Goal: Information Seeking & Learning: Learn about a topic

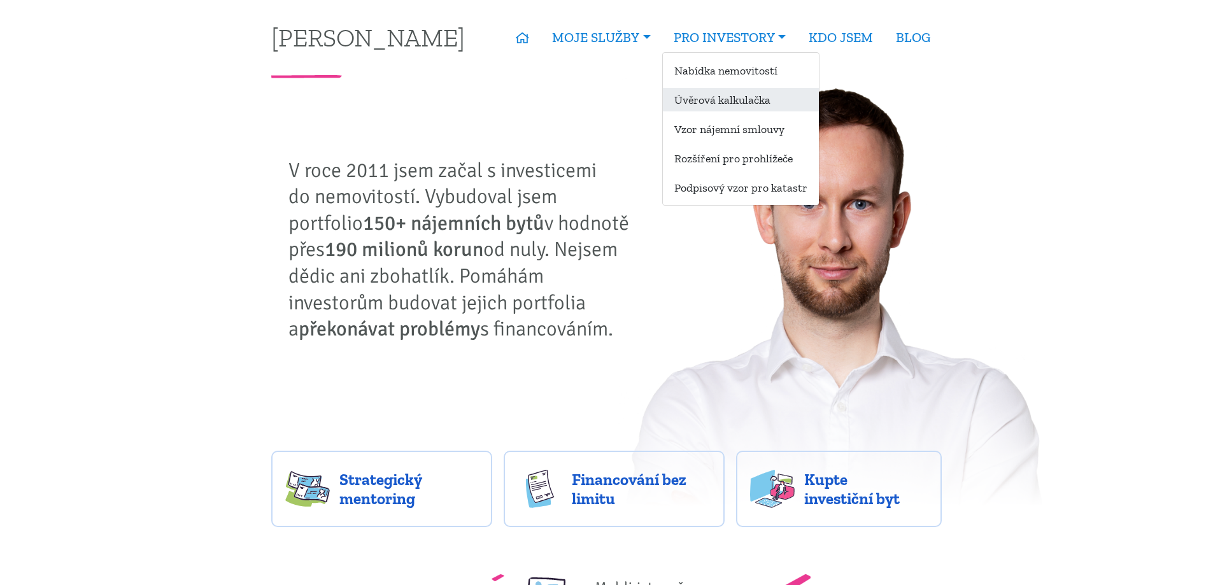
click at [721, 101] on link "Úvěrová kalkulačka" at bounding box center [741, 100] width 156 height 24
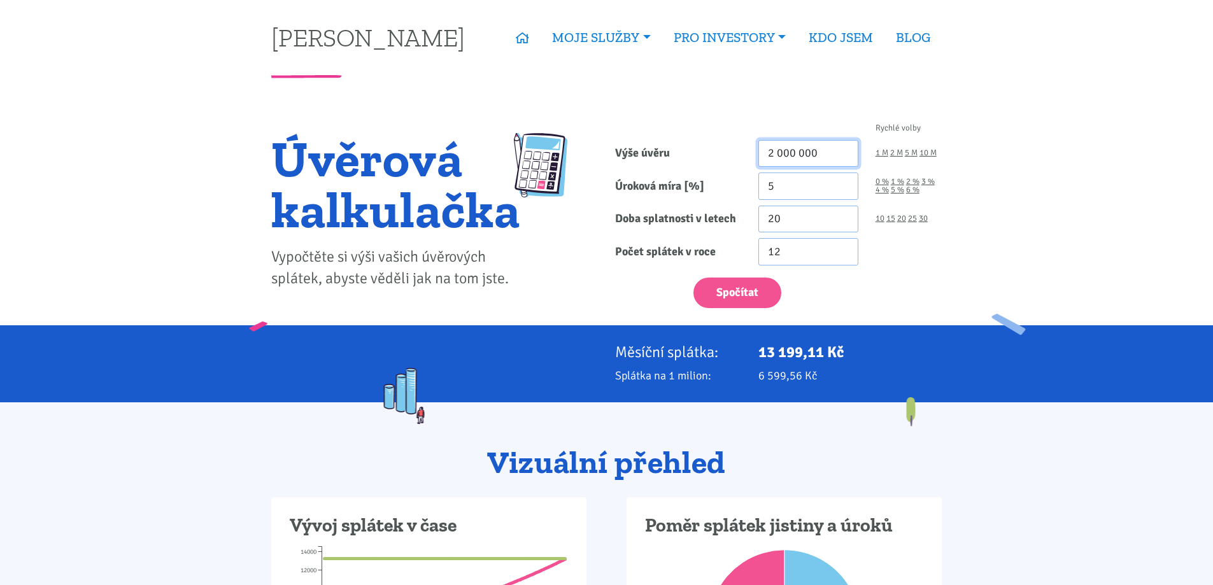
click at [811, 145] on input "2 000 000" at bounding box center [809, 153] width 100 height 27
click at [760, 192] on input "5" at bounding box center [809, 186] width 100 height 27
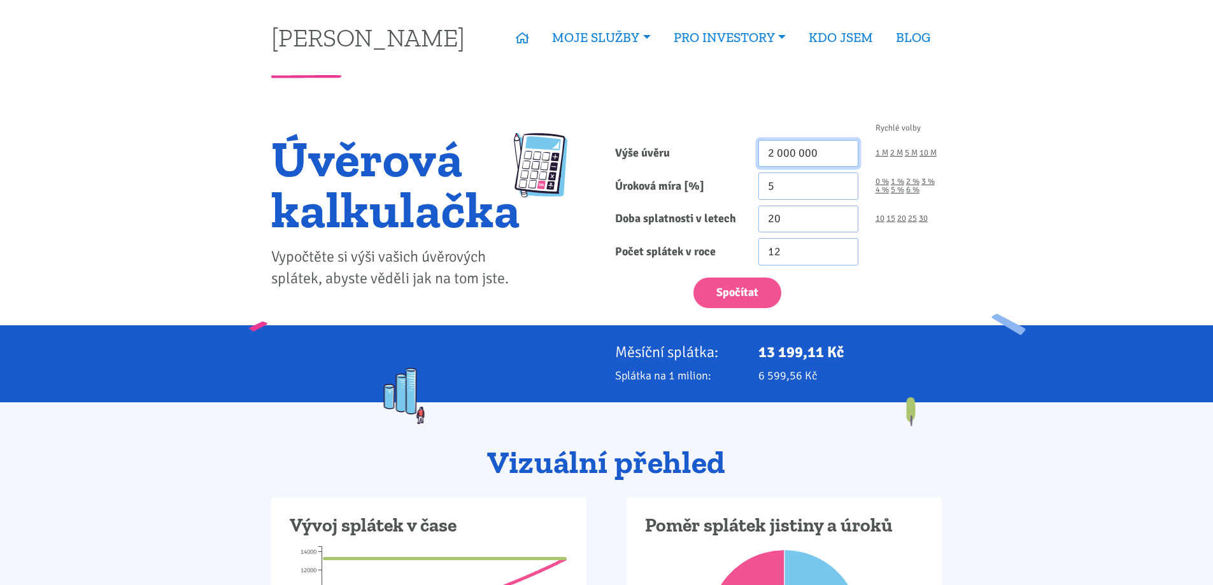
click at [801, 154] on input "2 000 000" at bounding box center [809, 153] width 100 height 27
click at [780, 220] on input "20" at bounding box center [809, 219] width 100 height 27
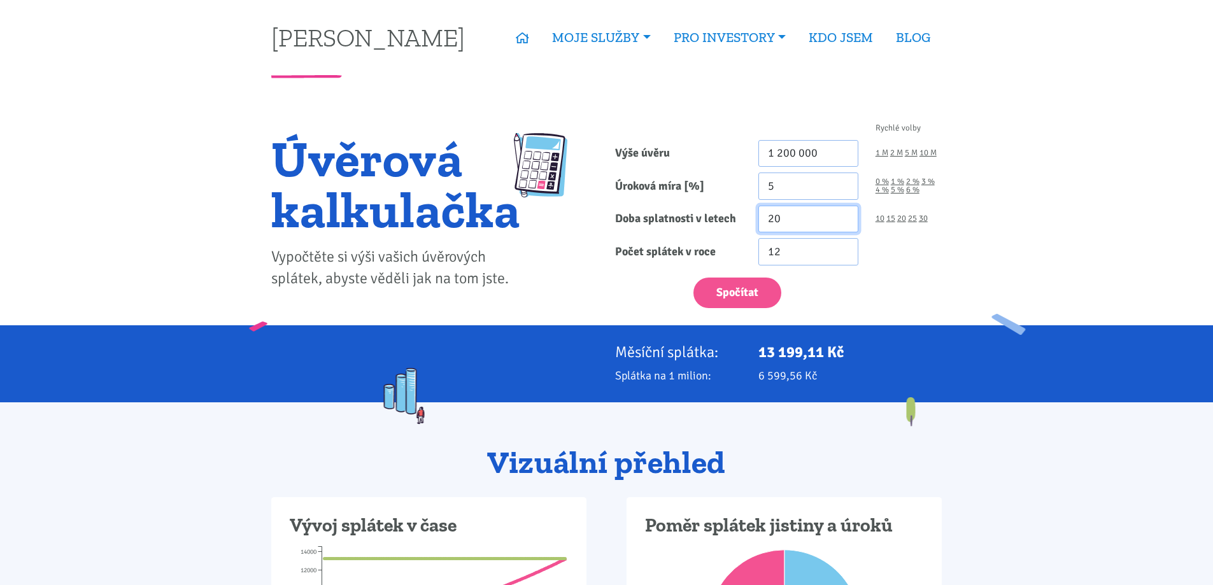
click at [780, 220] on input "20" at bounding box center [809, 219] width 100 height 27
click at [750, 289] on button "Spočítat" at bounding box center [738, 293] width 88 height 31
type input "1200000"
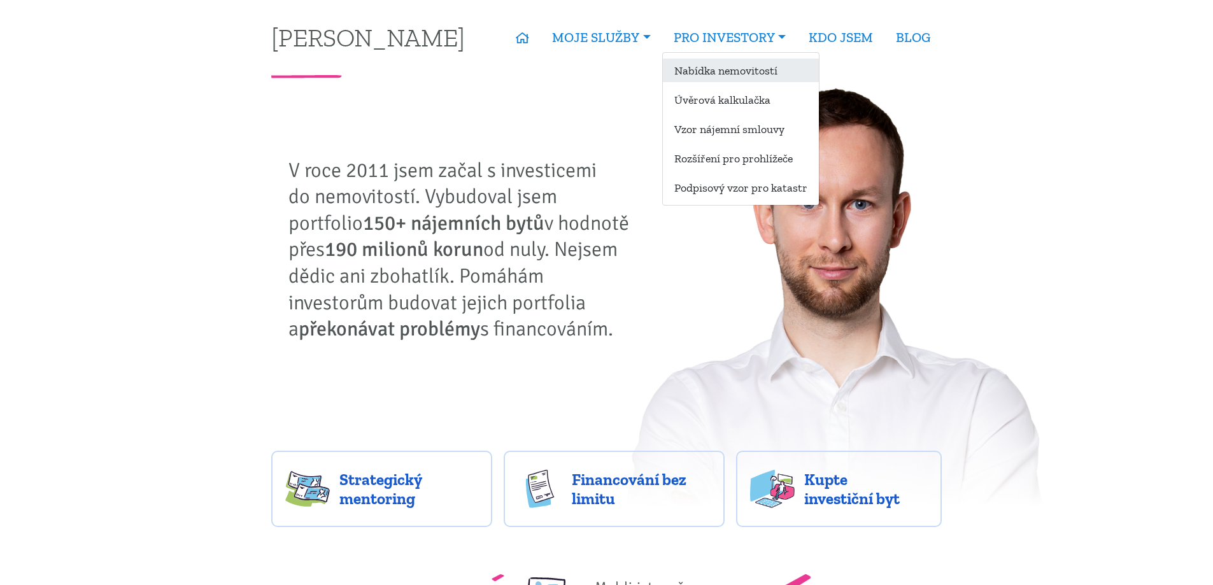
click at [738, 61] on link "Nabídka nemovitostí" at bounding box center [741, 71] width 156 height 24
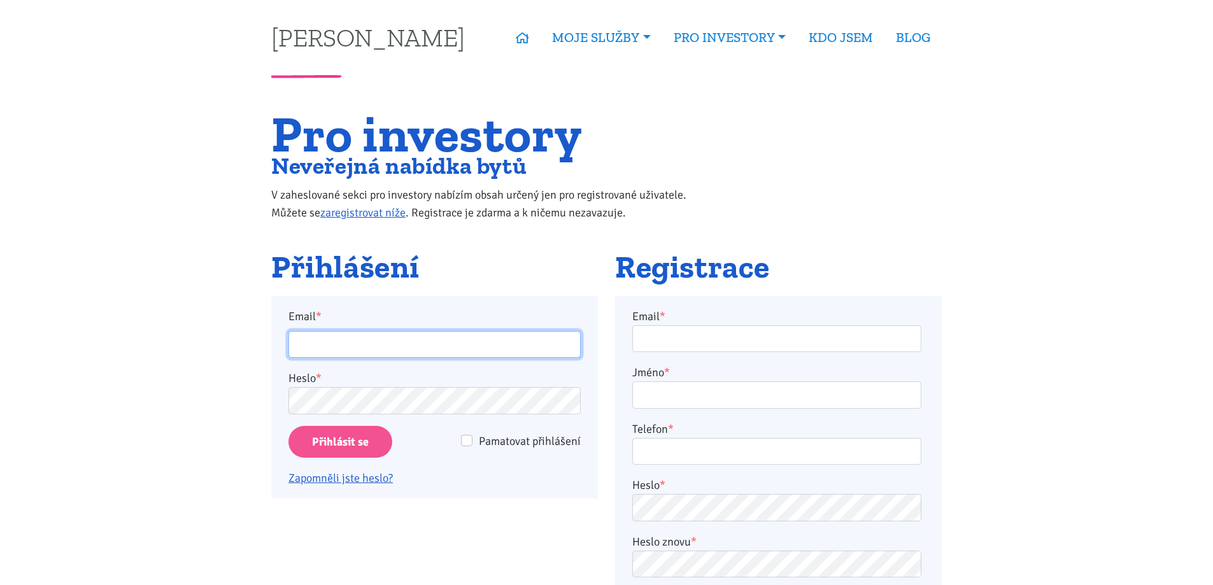
click at [368, 344] on input "Email *" at bounding box center [435, 344] width 292 height 27
type input "jankacer96@gmail.com"
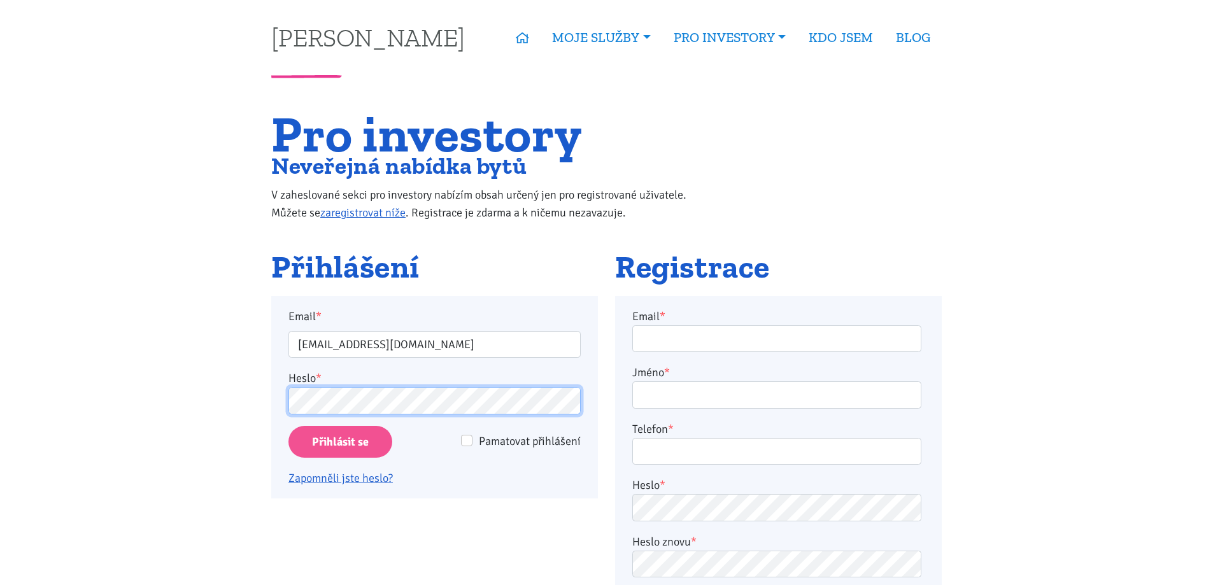
click at [289, 426] on input "Přihlásit se" at bounding box center [341, 442] width 104 height 32
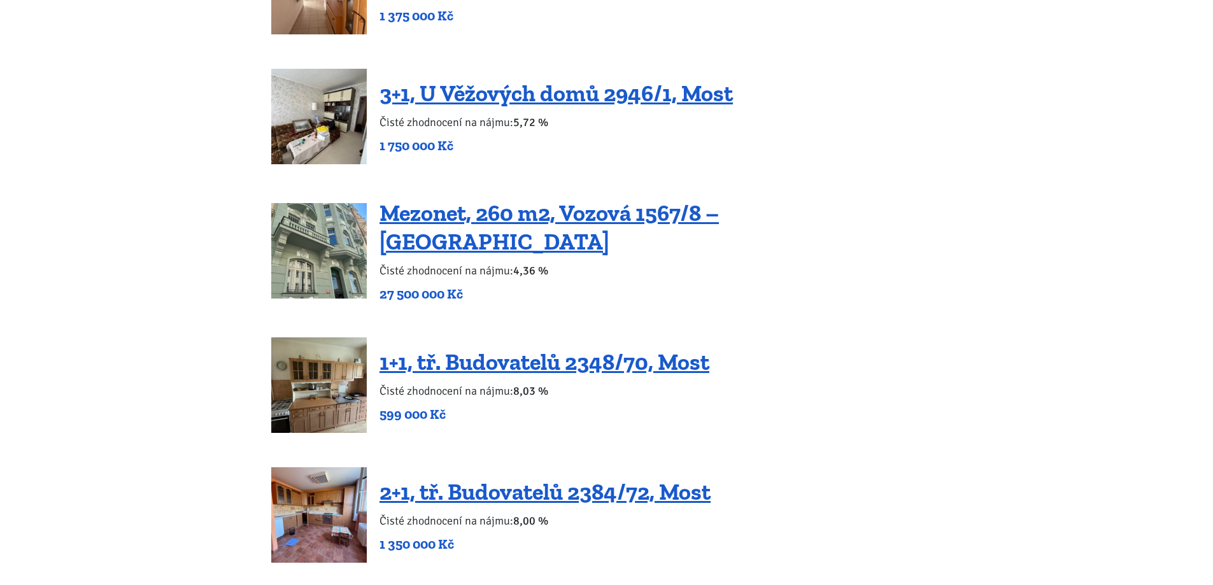
scroll to position [1911, 0]
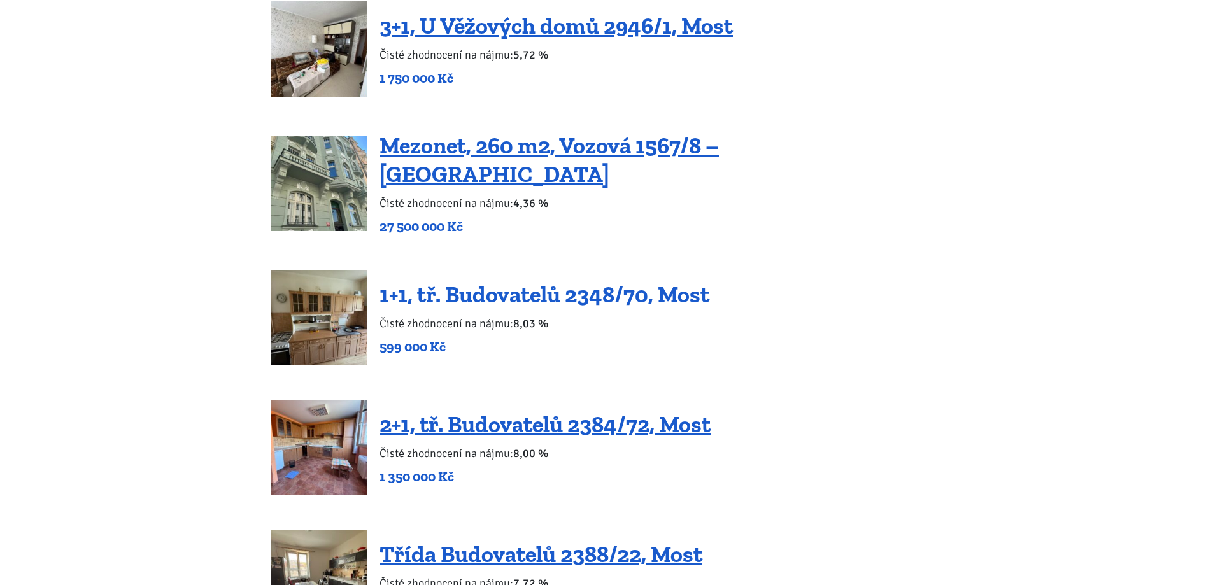
click at [535, 281] on link "1+1, tř. Budovatelů 2348/70, Most" at bounding box center [545, 294] width 330 height 27
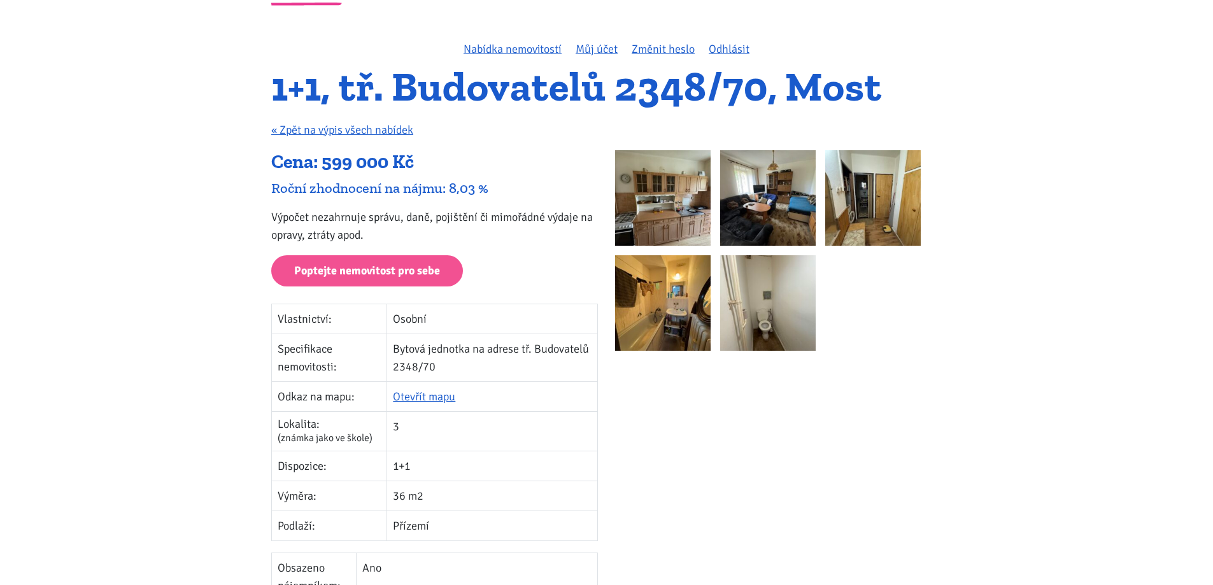
scroll to position [64, 0]
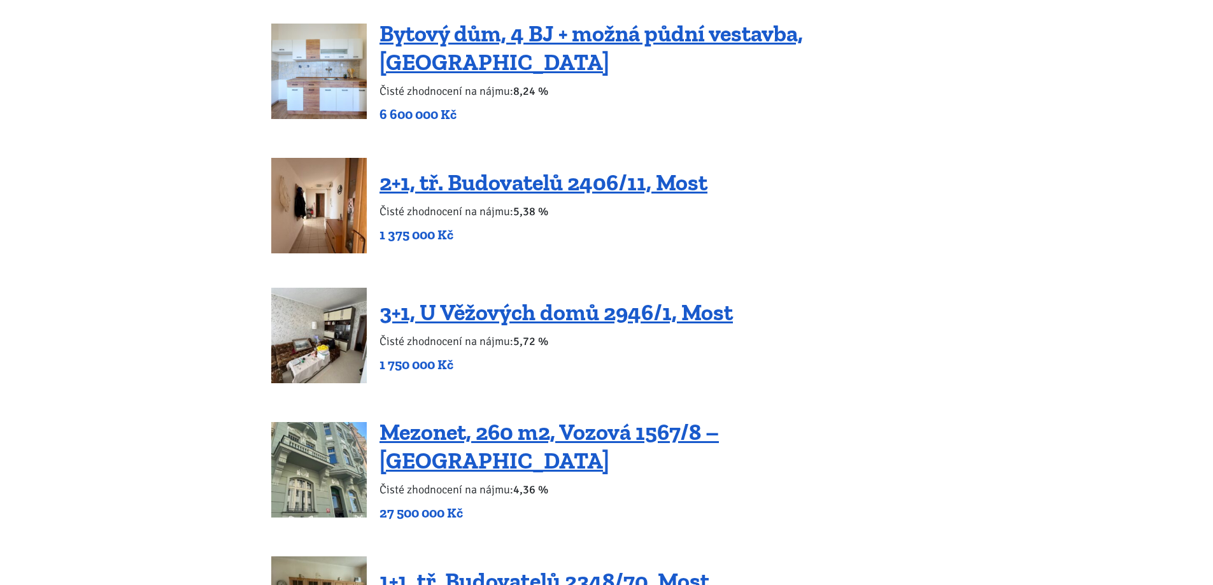
scroll to position [1592, 0]
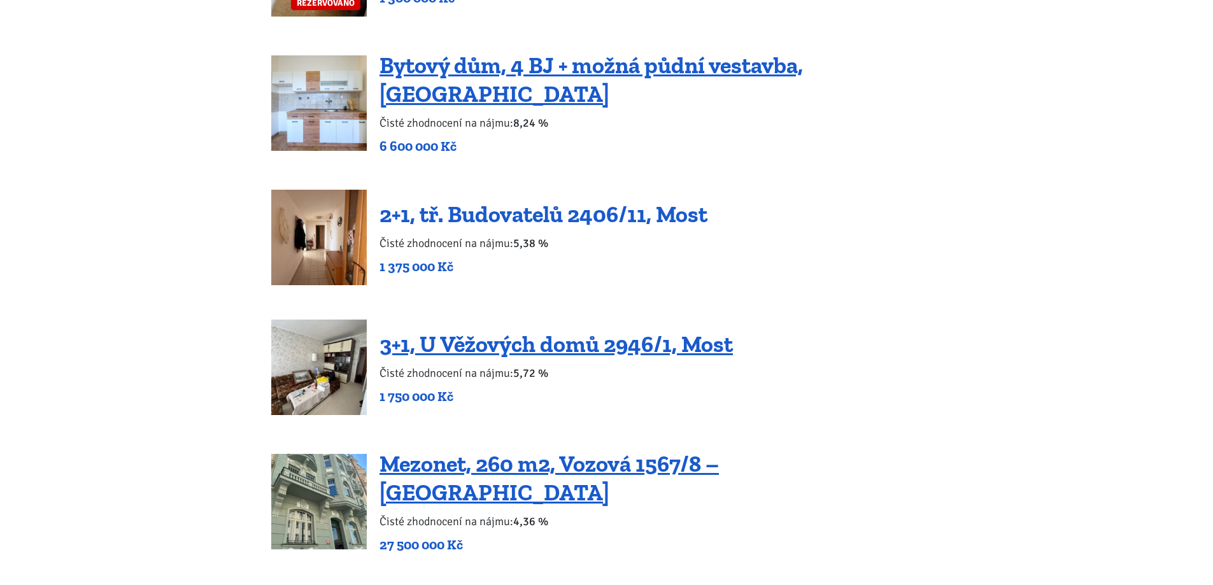
click at [567, 201] on link "2+1, tř. Budovatelů 2406/11, Most" at bounding box center [544, 214] width 328 height 27
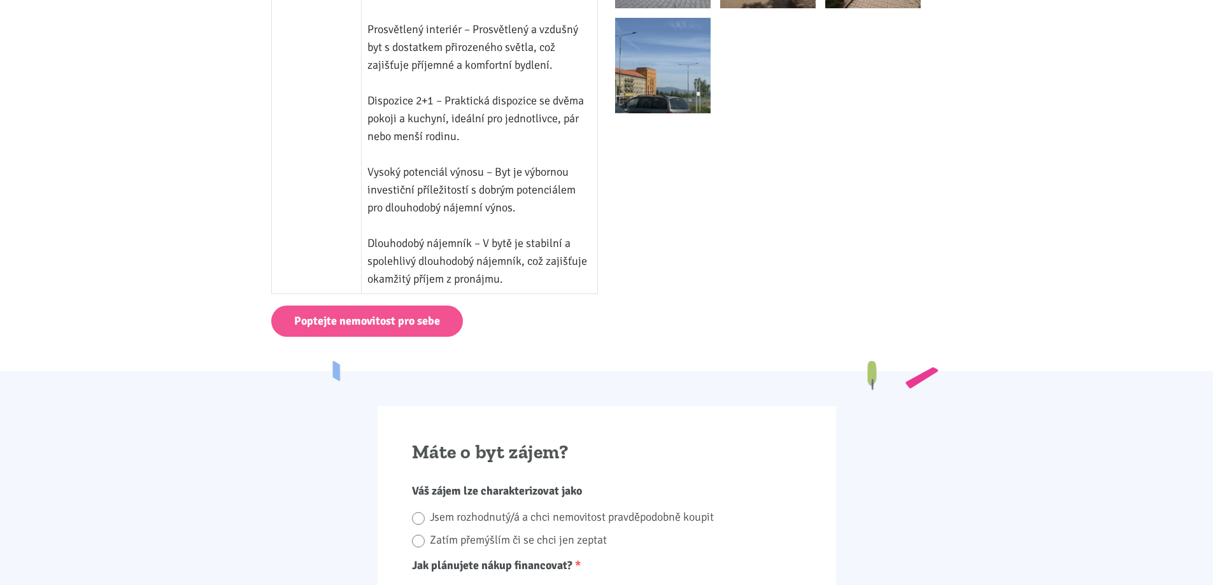
scroll to position [955, 0]
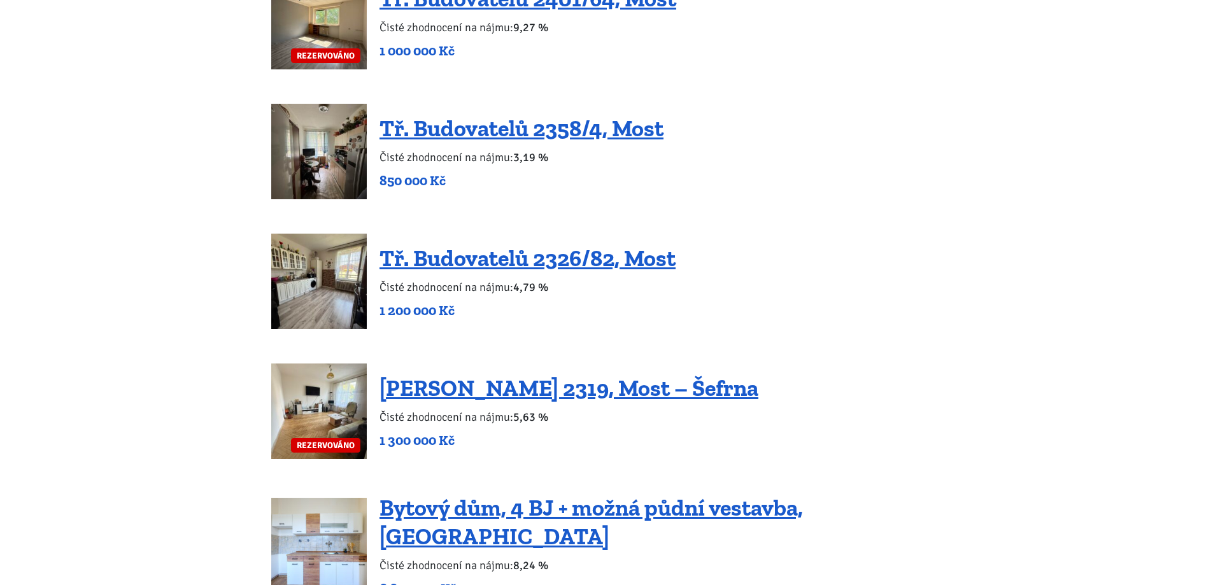
scroll to position [1147, 0]
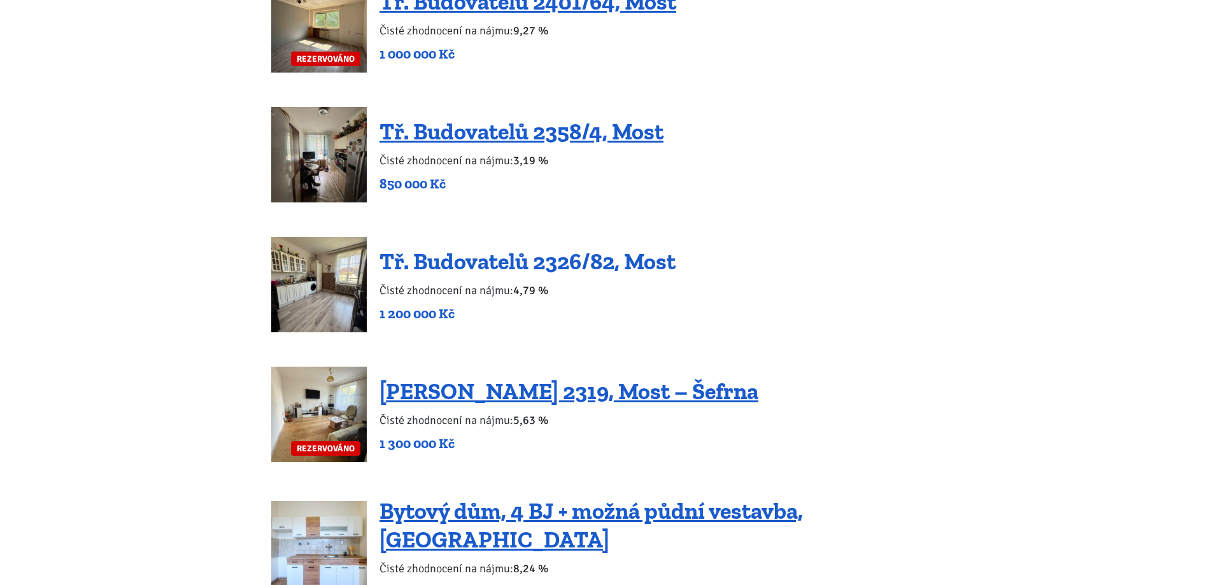
click at [570, 254] on link "Tř. Budovatelů 2326/82, Most" at bounding box center [528, 261] width 296 height 27
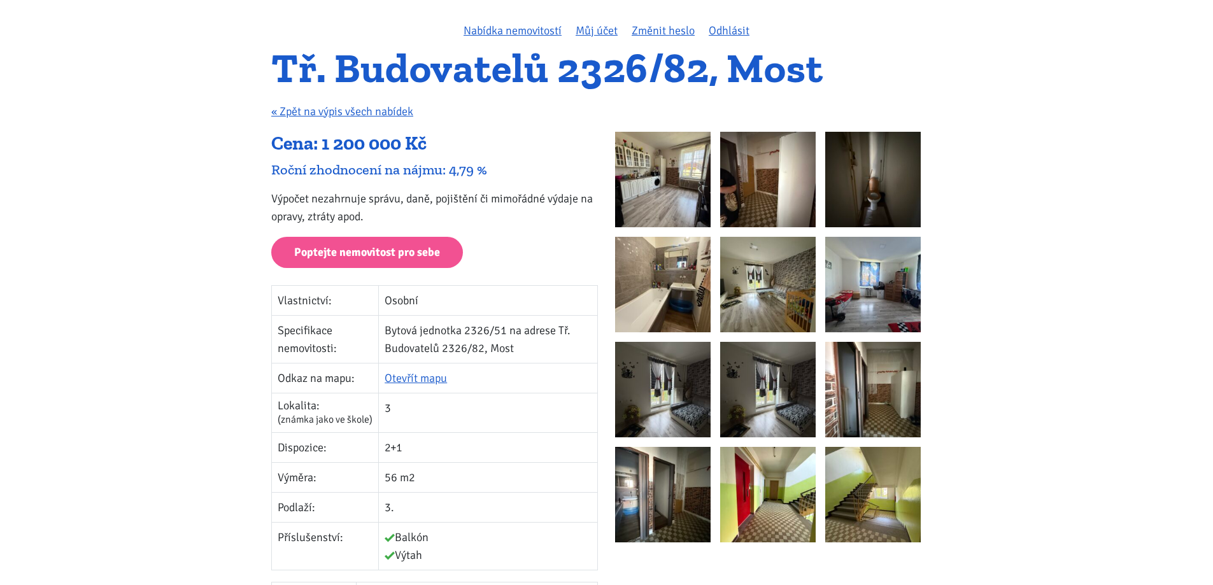
scroll to position [127, 0]
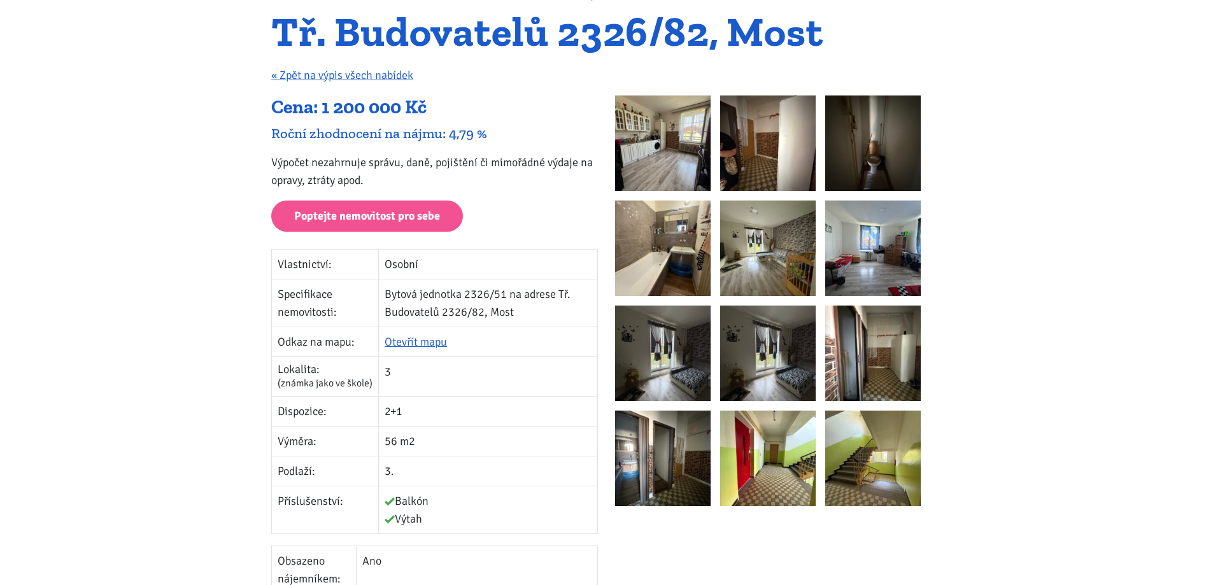
click at [640, 154] on img at bounding box center [663, 144] width 96 height 96
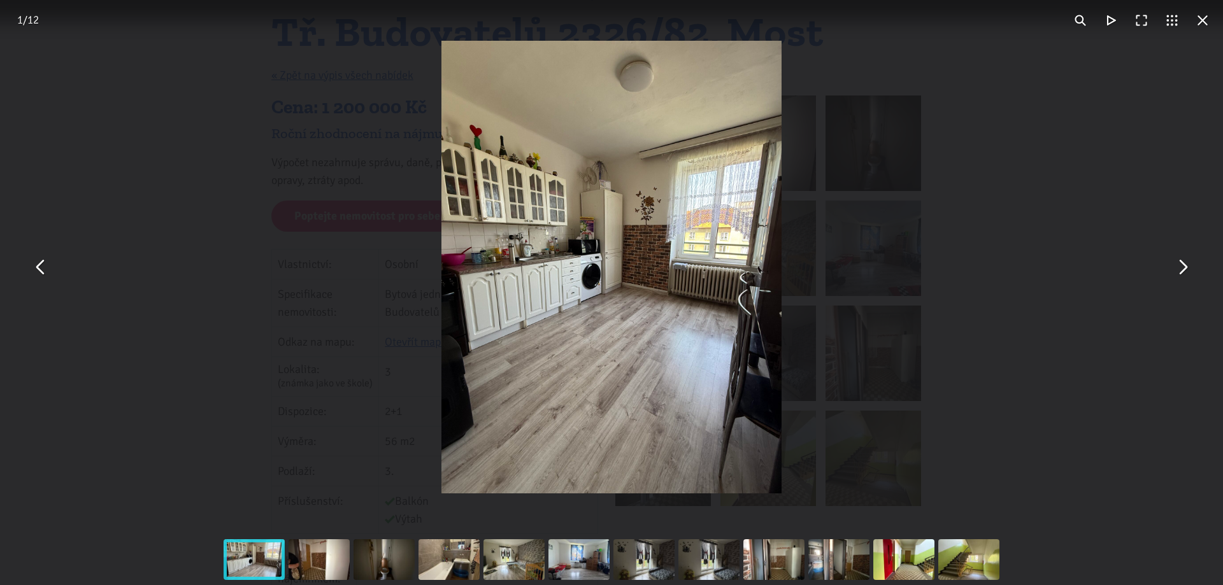
click at [841, 280] on div "You can close this modal content with the ESC key" at bounding box center [611, 267] width 1223 height 534
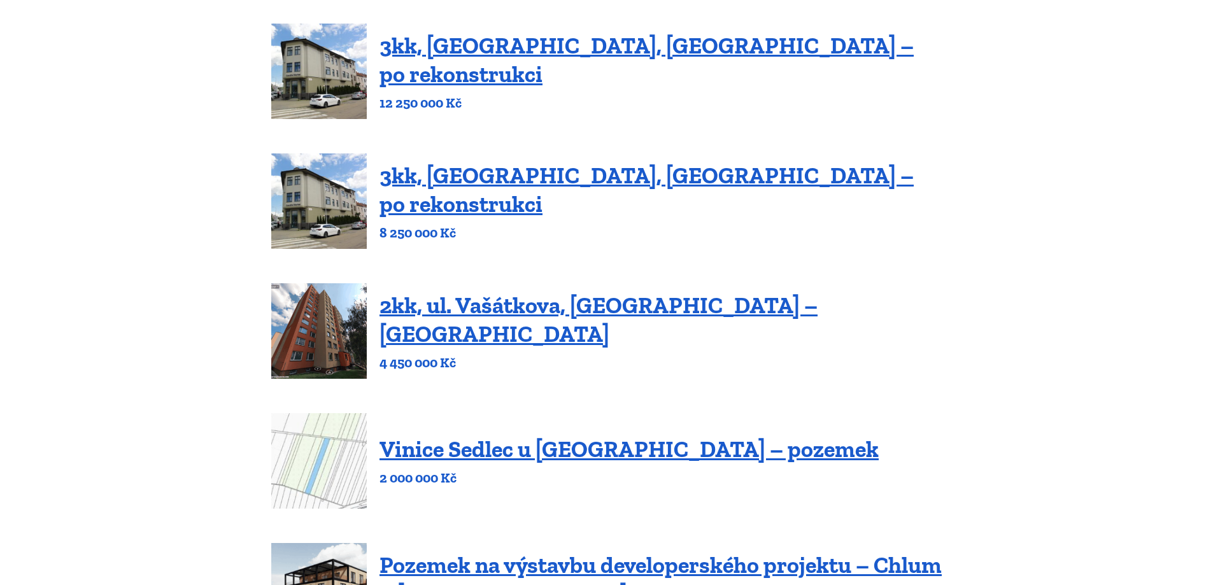
scroll to position [191, 0]
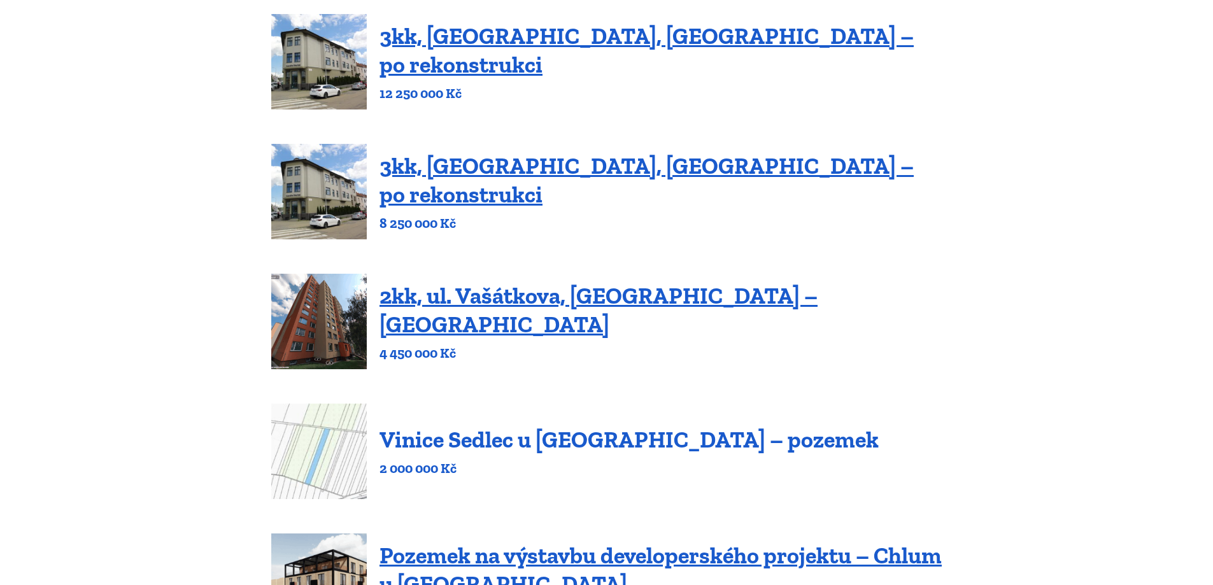
click at [610, 445] on link "Vinice Sedlec u [GEOGRAPHIC_DATA] – pozemek" at bounding box center [629, 439] width 499 height 27
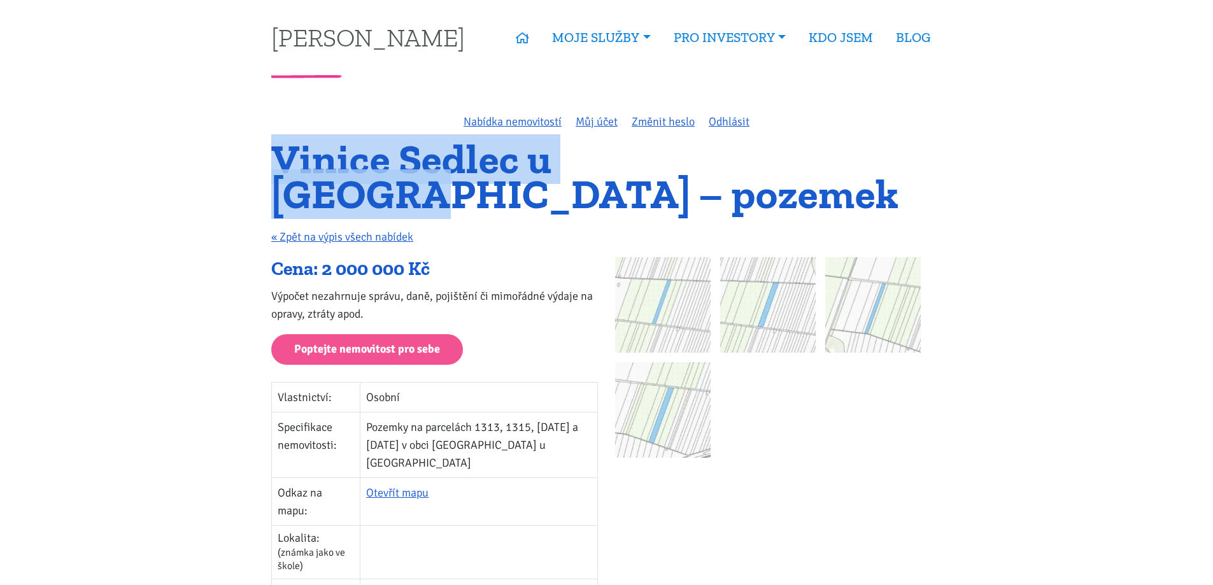
drag, startPoint x: 280, startPoint y: 167, endPoint x: 725, endPoint y: 143, distance: 445.2
click at [725, 143] on h1 "Vinice Sedlec u [GEOGRAPHIC_DATA] – pozemek" at bounding box center [606, 176] width 671 height 69
copy h1 "Vinice Sedlec u [GEOGRAPHIC_DATA]"
drag, startPoint x: 729, startPoint y: 154, endPoint x: 255, endPoint y: 157, distance: 473.9
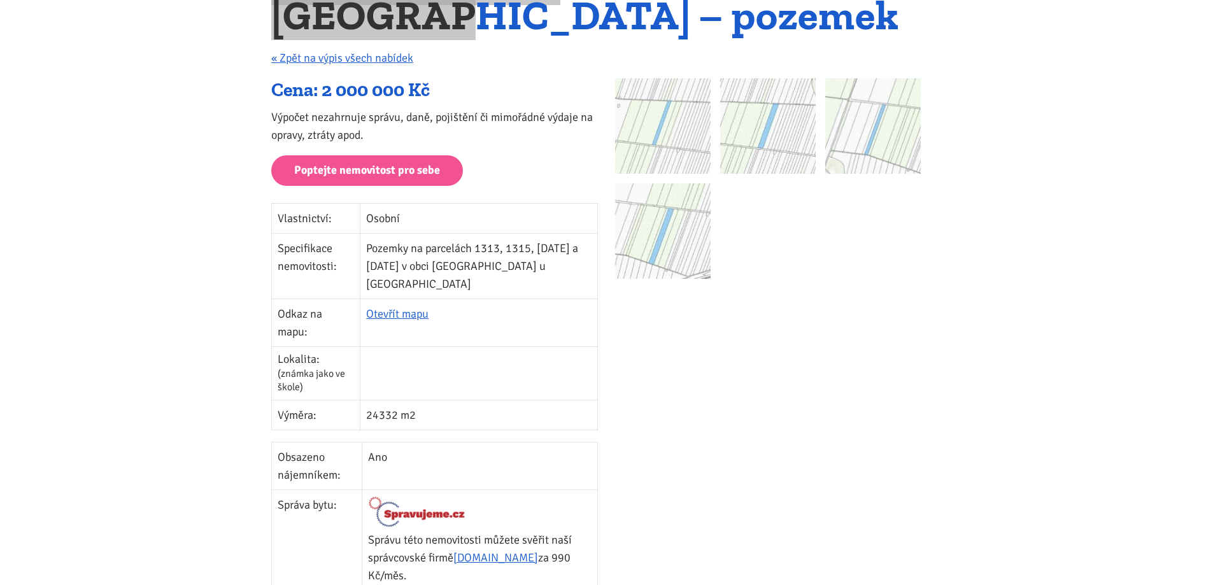
scroll to position [382, 0]
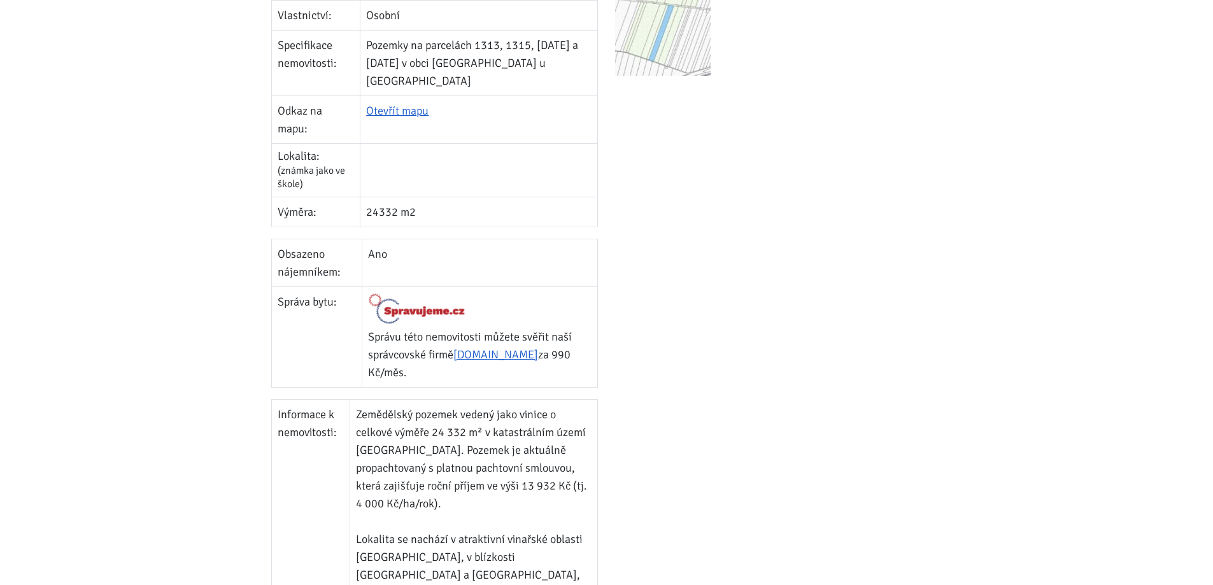
click at [413, 293] on img at bounding box center [416, 309] width 97 height 32
